Goal: Information Seeking & Learning: Learn about a topic

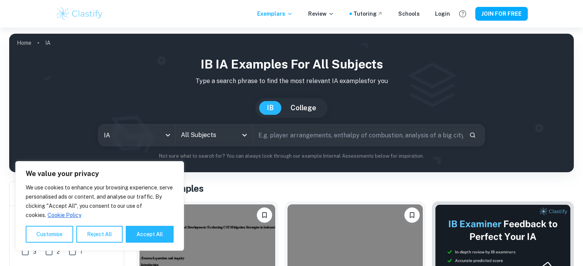
scroll to position [95, 0]
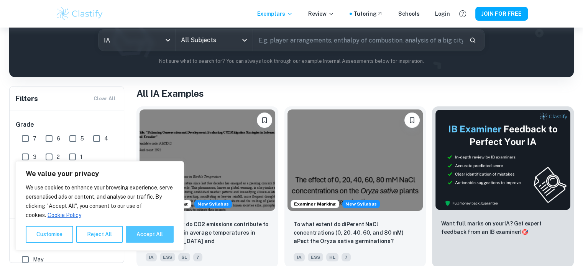
click at [143, 230] on button "Accept All" at bounding box center [150, 234] width 48 height 17
checkbox input "true"
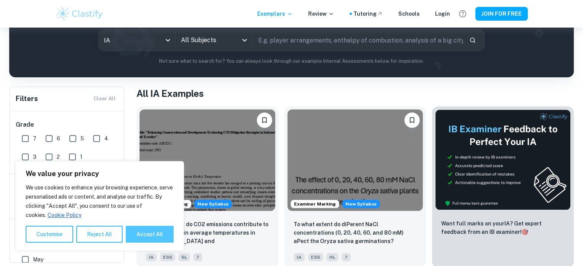
checkbox input "true"
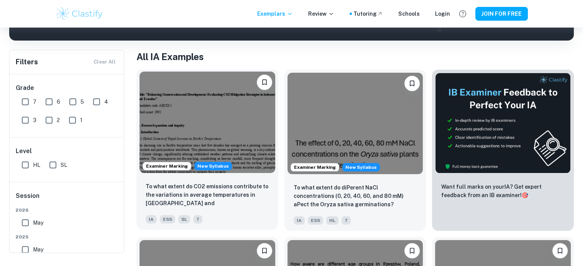
scroll to position [119, 0]
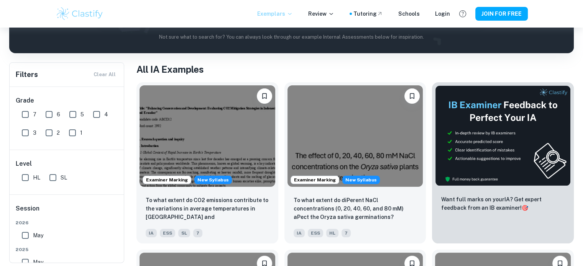
click at [292, 15] on icon at bounding box center [290, 14] width 6 height 6
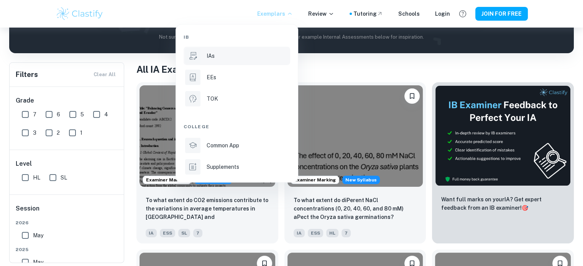
click at [248, 56] on div "IAs" at bounding box center [247, 56] width 82 height 8
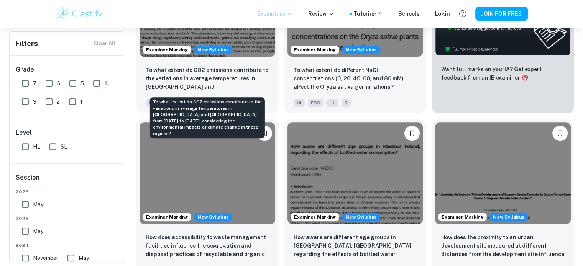
scroll to position [250, 0]
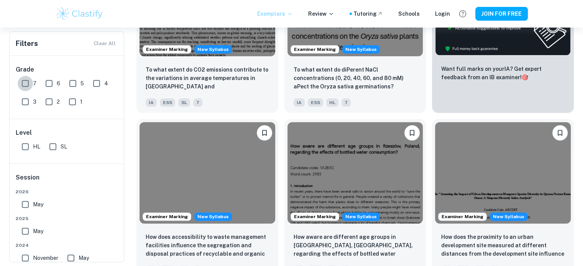
click at [29, 90] on input "7" at bounding box center [25, 83] width 15 height 15
checkbox input "true"
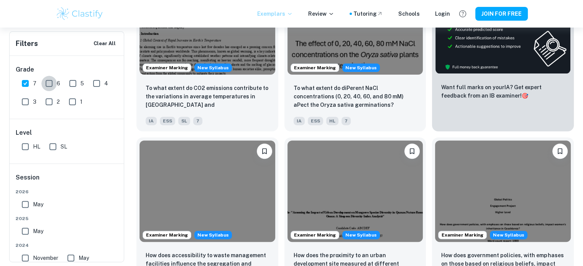
click at [44, 82] on input "6" at bounding box center [48, 83] width 15 height 15
checkbox input "true"
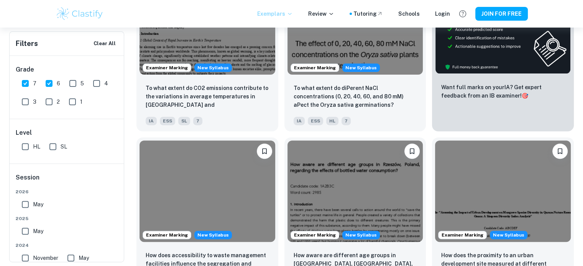
click at [24, 148] on input "HL" at bounding box center [25, 146] width 15 height 15
checkbox input "true"
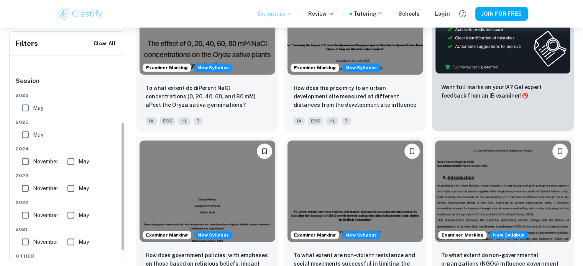
scroll to position [107, 0]
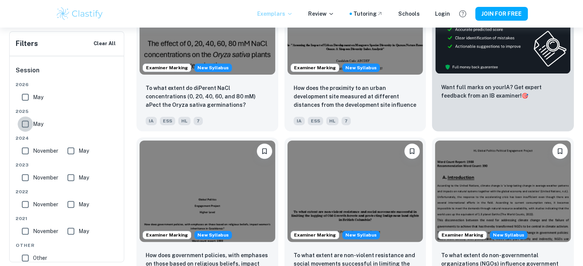
click at [28, 125] on input "May" at bounding box center [25, 123] width 15 height 15
checkbox input "true"
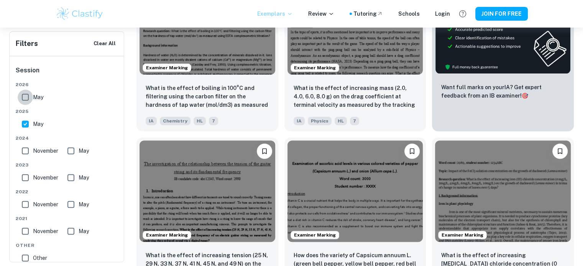
click at [29, 93] on input "May" at bounding box center [25, 97] width 15 height 15
checkbox input "true"
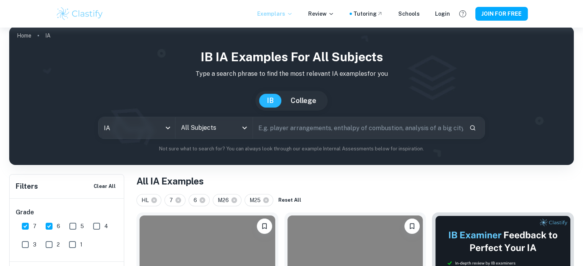
scroll to position [0, 0]
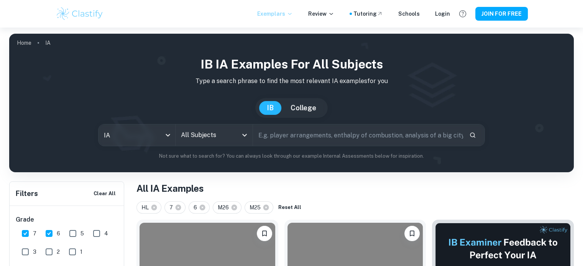
click at [215, 133] on input "All Subjects" at bounding box center [208, 135] width 58 height 15
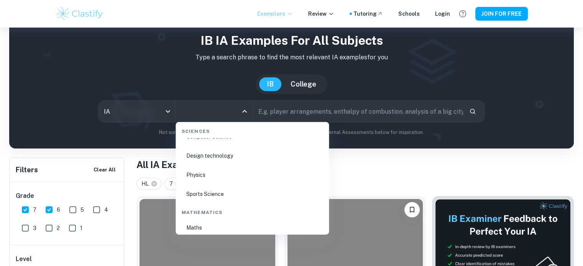
scroll to position [1243, 0]
click at [203, 179] on li "Physics" at bounding box center [252, 177] width 147 height 18
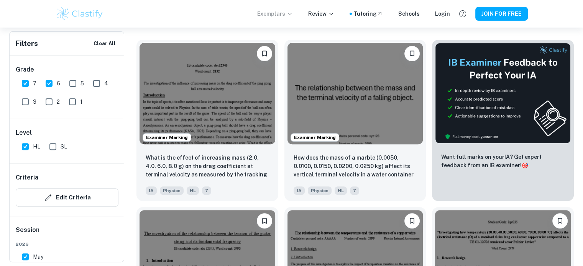
scroll to position [244, 0]
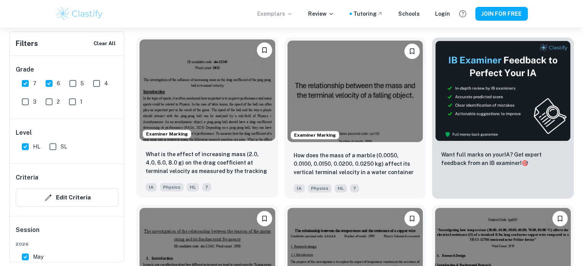
click at [237, 115] on img at bounding box center [207, 90] width 136 height 102
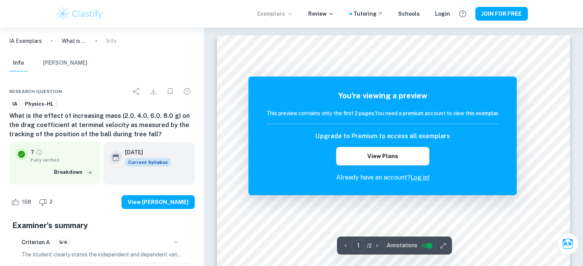
scroll to position [18, 0]
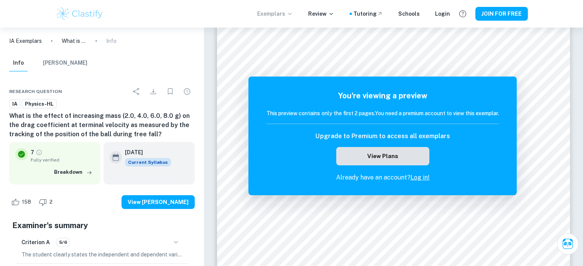
click at [401, 159] on button "View Plans" at bounding box center [382, 156] width 93 height 18
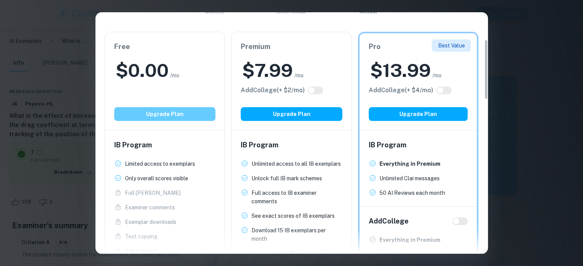
scroll to position [110, 0]
